Goal: Task Accomplishment & Management: Complete application form

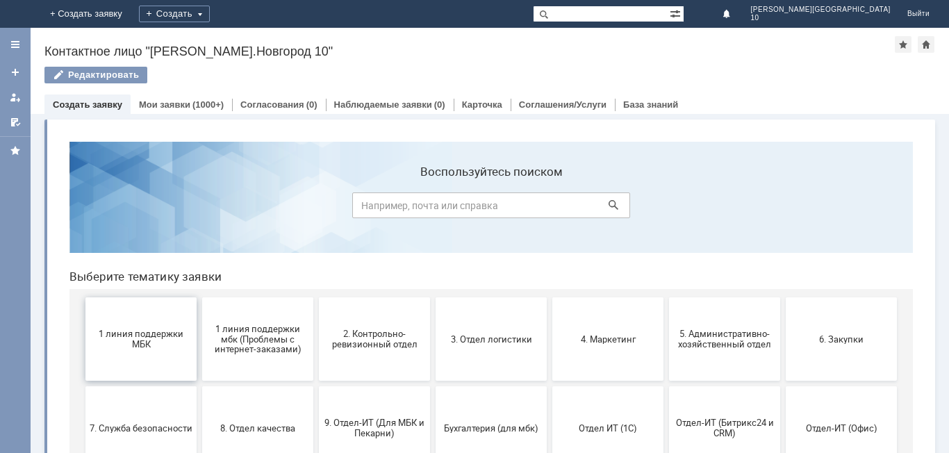
click at [138, 336] on span "1 линия поддержки МБК" at bounding box center [141, 339] width 103 height 21
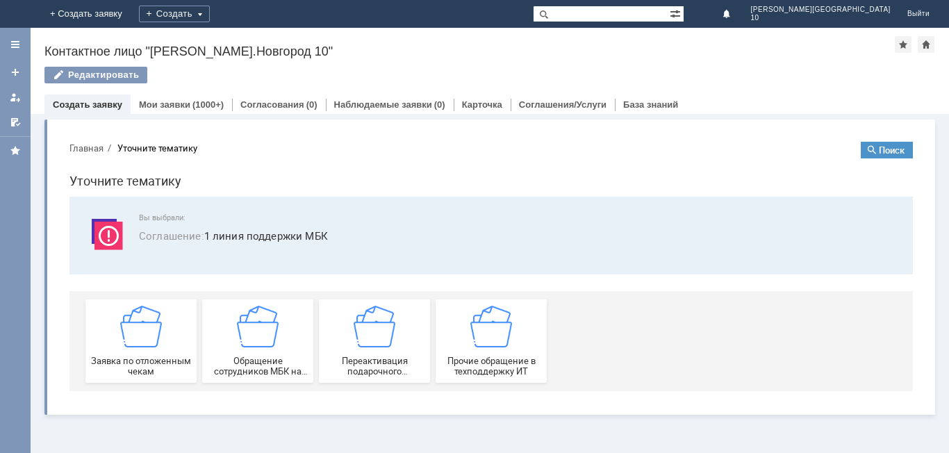
click at [138, 337] on img at bounding box center [141, 327] width 42 height 42
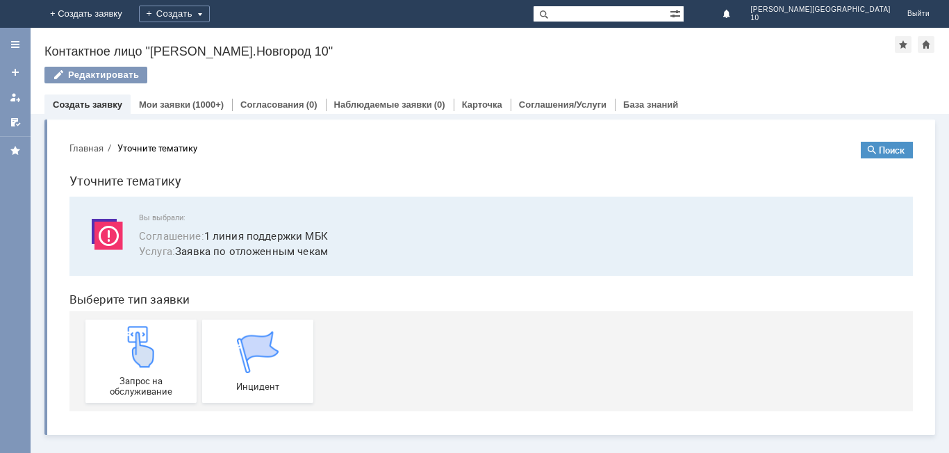
click at [138, 337] on img at bounding box center [141, 347] width 42 height 42
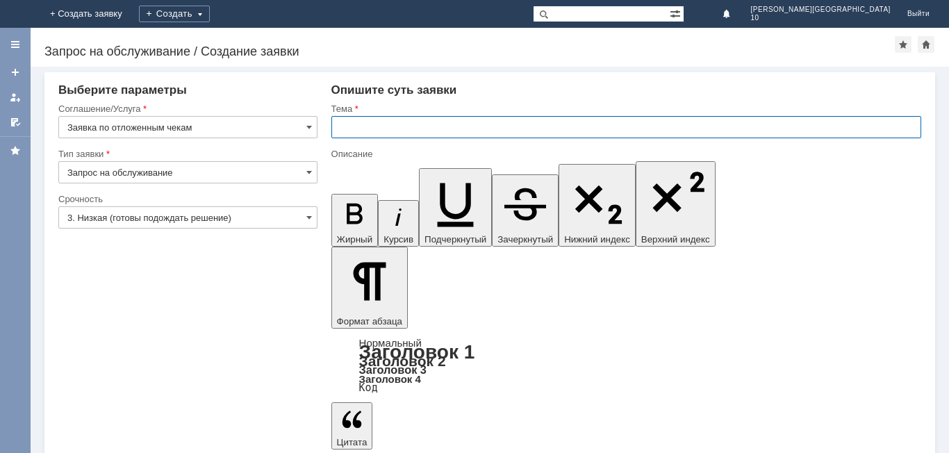
click at [352, 120] on input "text" at bounding box center [626, 127] width 590 height 22
type input "Отложенный чек от [DATE]"
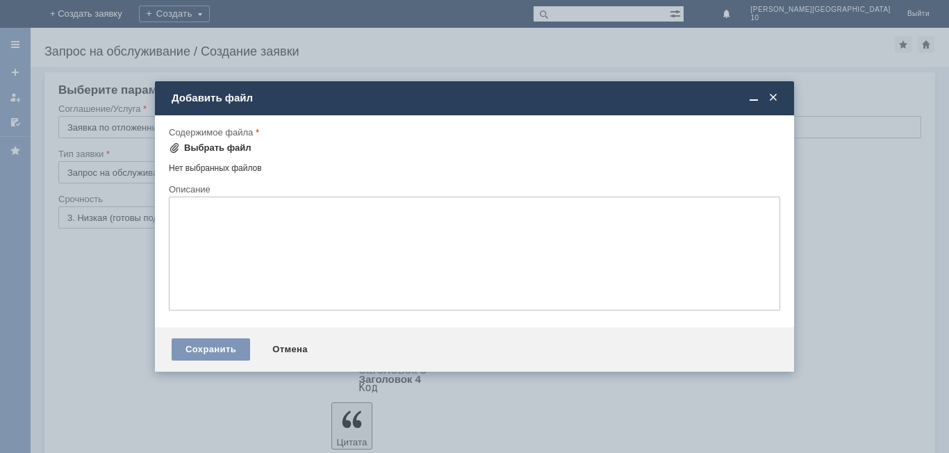
click at [202, 144] on div "Выбрать файл" at bounding box center [217, 147] width 67 height 11
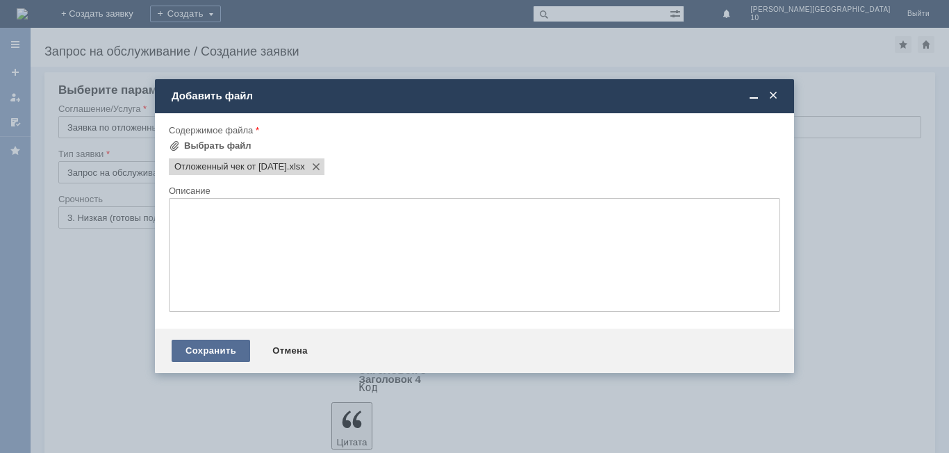
click at [227, 353] on div "Сохранить" at bounding box center [211, 351] width 79 height 22
